Goal: Communication & Community: Answer question/provide support

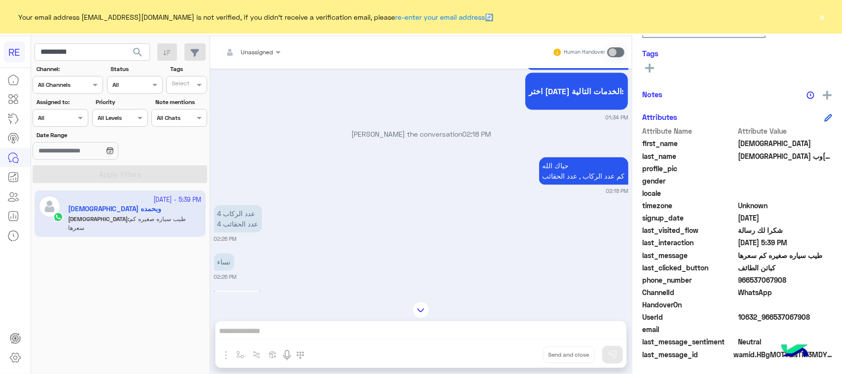
scroll to position [1108, 0]
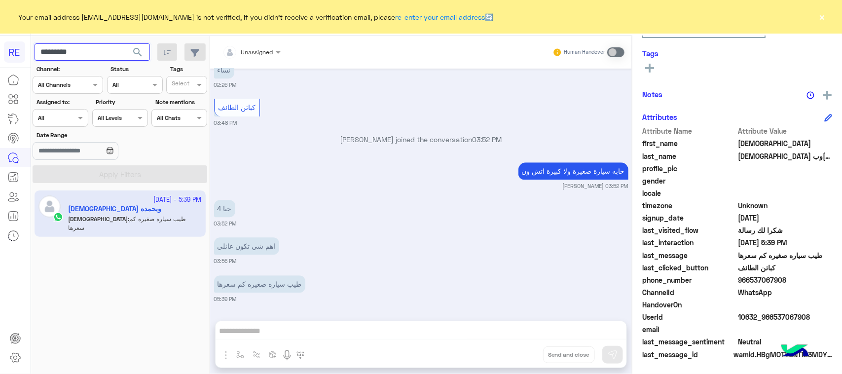
click at [105, 45] on input "*********" at bounding box center [92, 52] width 115 height 18
click at [137, 52] on span "search" at bounding box center [138, 52] width 12 height 12
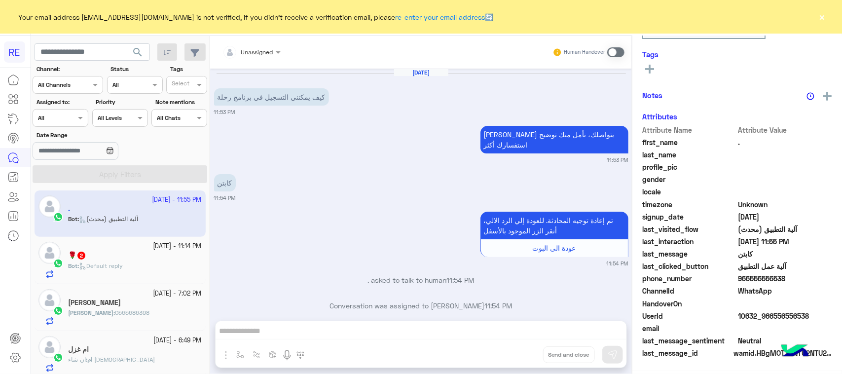
scroll to position [1037, 0]
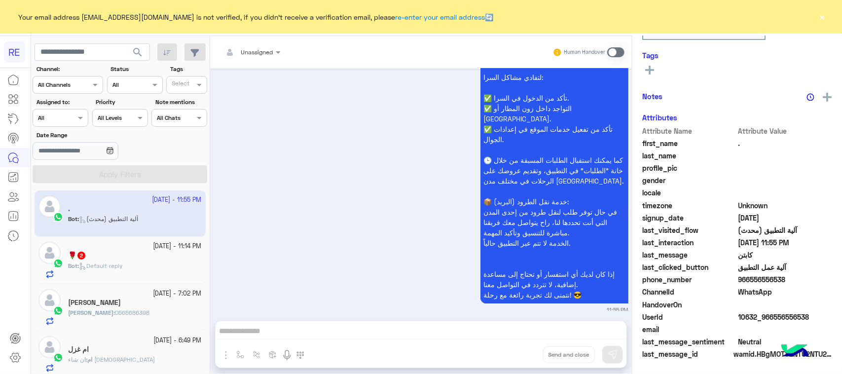
click at [135, 269] on div "Bot : Default reply" at bounding box center [135, 269] width 134 height 17
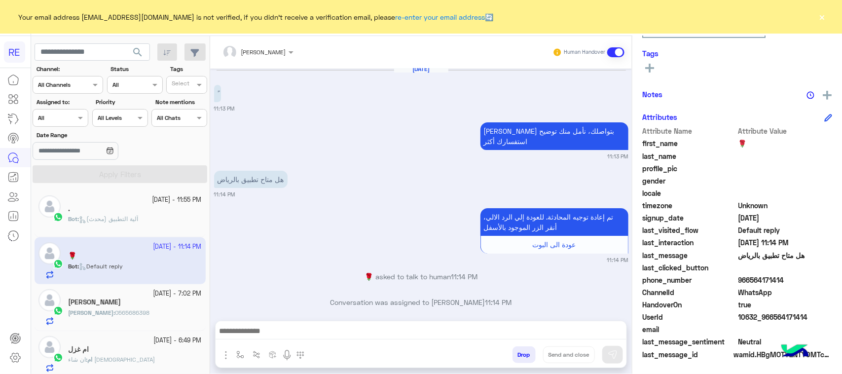
scroll to position [4, 0]
click at [362, 322] on div at bounding box center [421, 333] width 411 height 25
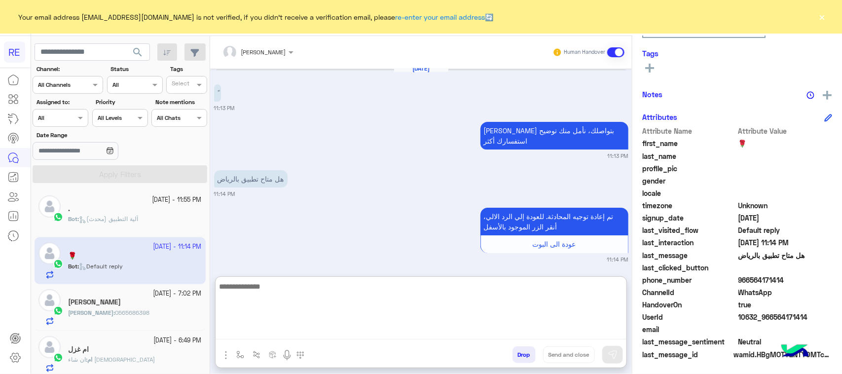
click at [358, 331] on textarea at bounding box center [421, 309] width 411 height 59
type textarea "**********"
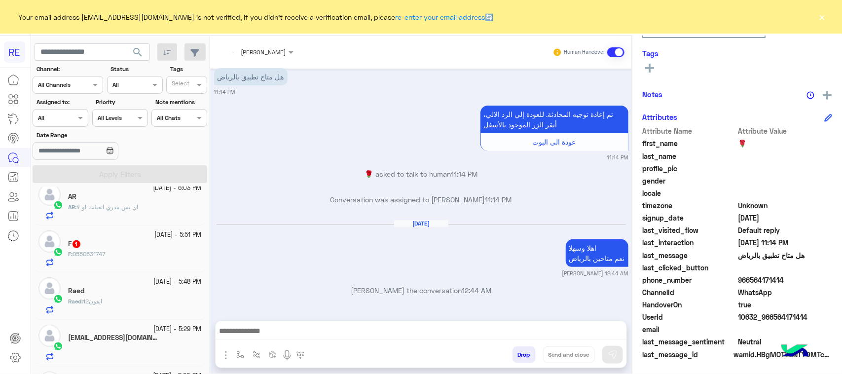
scroll to position [0, 0]
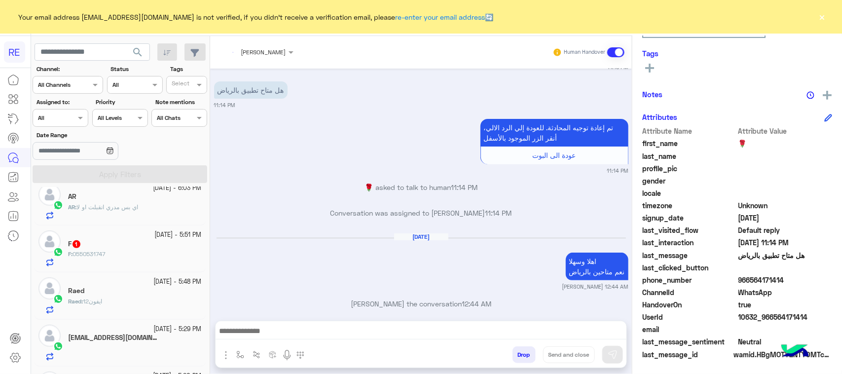
click at [144, 257] on div "F : 0550531747" at bounding box center [135, 258] width 134 height 17
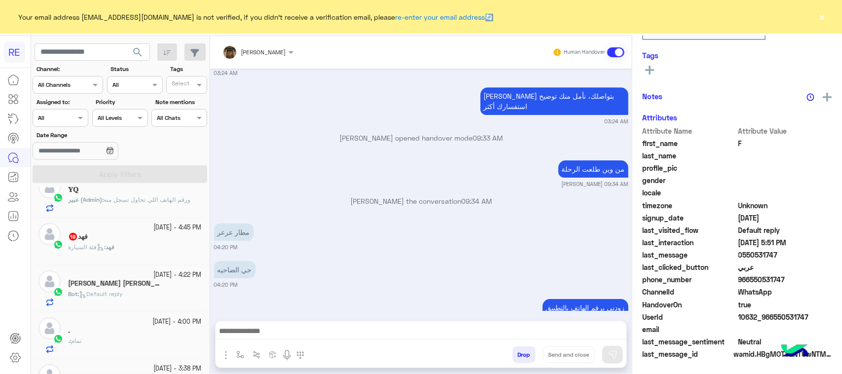
scroll to position [494, 0]
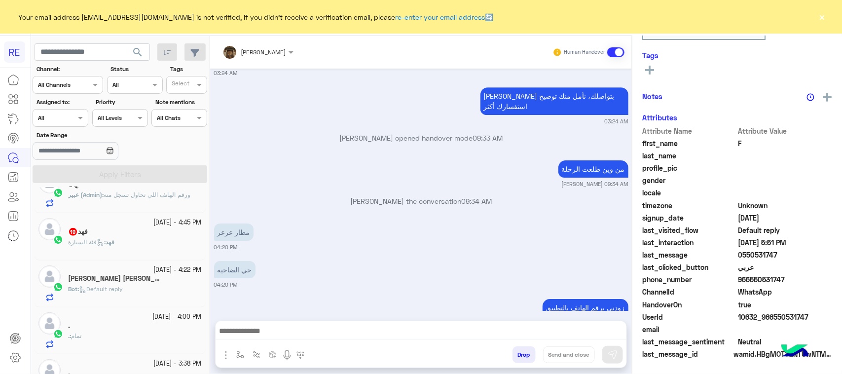
click at [144, 255] on div "فهد : فئة السيارة" at bounding box center [135, 246] width 134 height 17
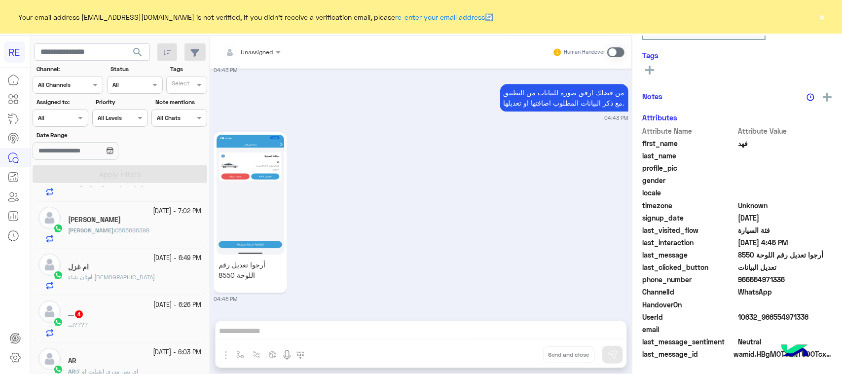
scroll to position [63, 0]
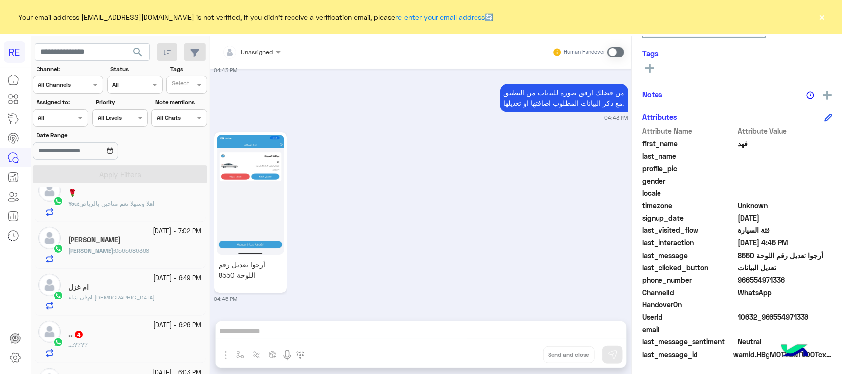
click at [140, 313] on div "[DATE] - 6:49 PM ام غزل ام : ان شاء الله" at bounding box center [120, 292] width 171 height 47
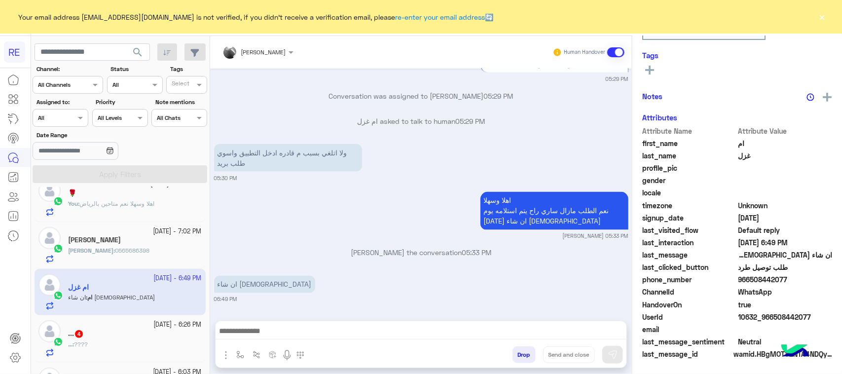
click at [137, 332] on div "... 4" at bounding box center [135, 334] width 134 height 10
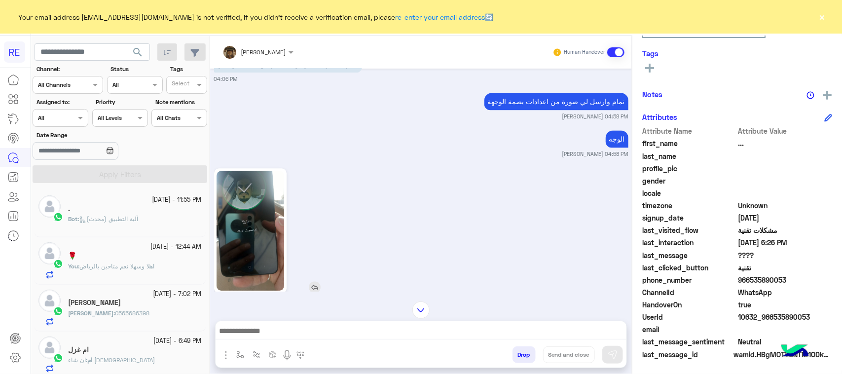
click at [259, 217] on img at bounding box center [250, 231] width 68 height 120
